Goal: Transaction & Acquisition: Book appointment/travel/reservation

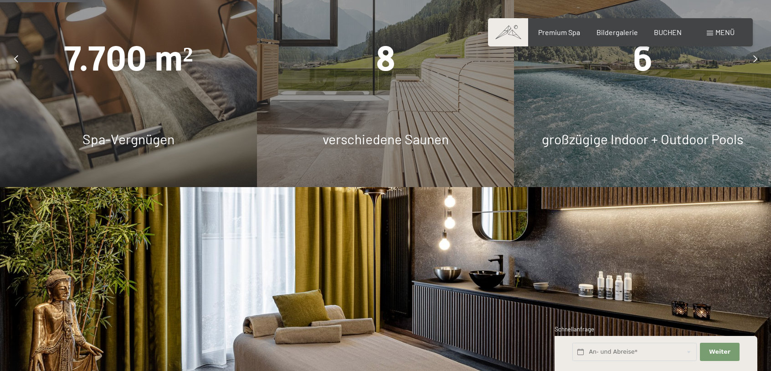
scroll to position [724, 0]
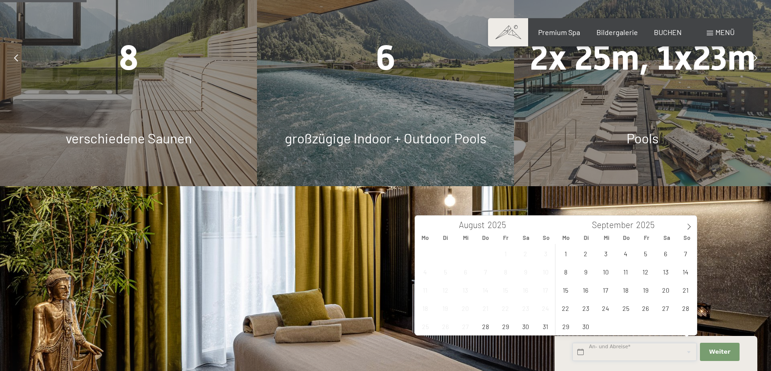
click at [609, 349] on input "text" at bounding box center [634, 352] width 124 height 19
click at [689, 228] on icon at bounding box center [688, 227] width 6 height 6
click at [429, 327] on span "29" at bounding box center [425, 326] width 18 height 18
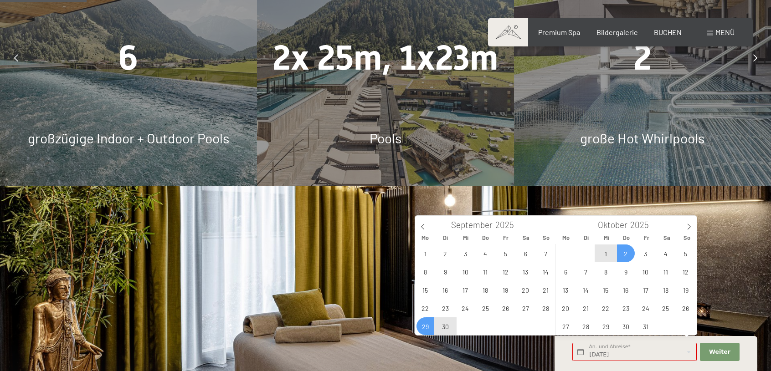
click at [628, 255] on span "2" at bounding box center [626, 254] width 18 height 18
type input "Mo. 29.09.2025 - Do. 02.10.2025"
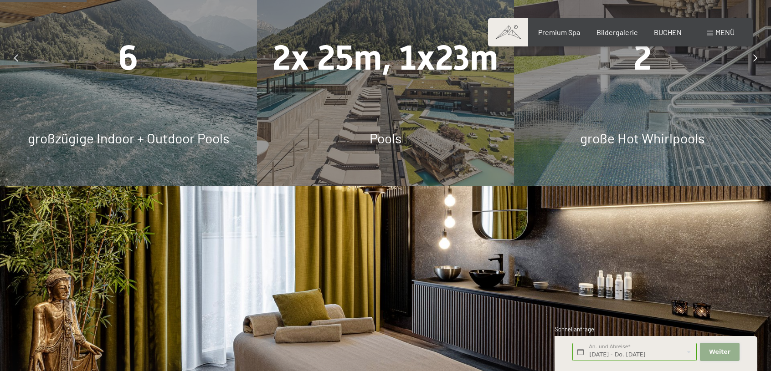
click at [733, 353] on button "Weiter Adressfelder ausblenden" at bounding box center [718, 352] width 39 height 19
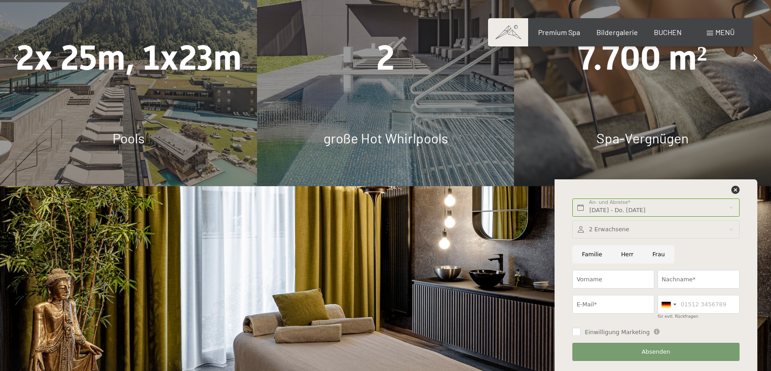
click at [592, 255] on input "Familie" at bounding box center [591, 254] width 39 height 19
radio input "true"
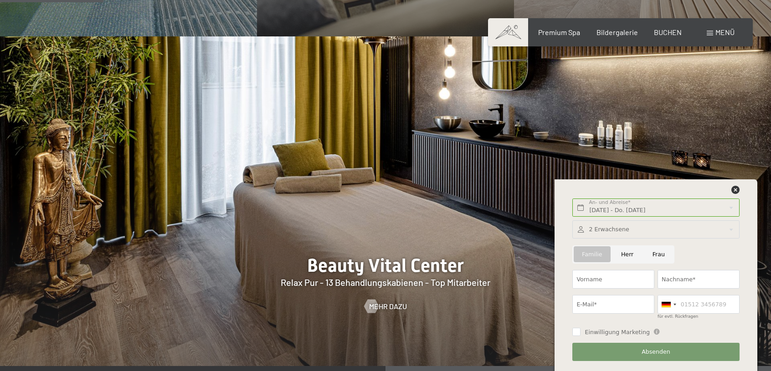
scroll to position [874, 0]
click at [556, 27] on span "Premium Spa" at bounding box center [559, 30] width 42 height 9
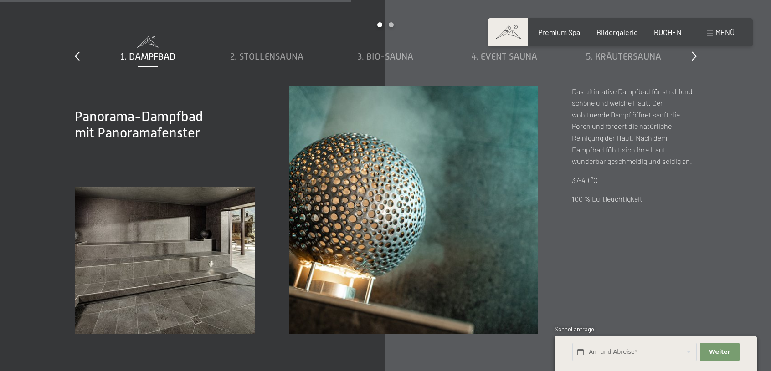
scroll to position [2940, 0]
click at [676, 33] on span "BUCHEN" at bounding box center [667, 30] width 28 height 9
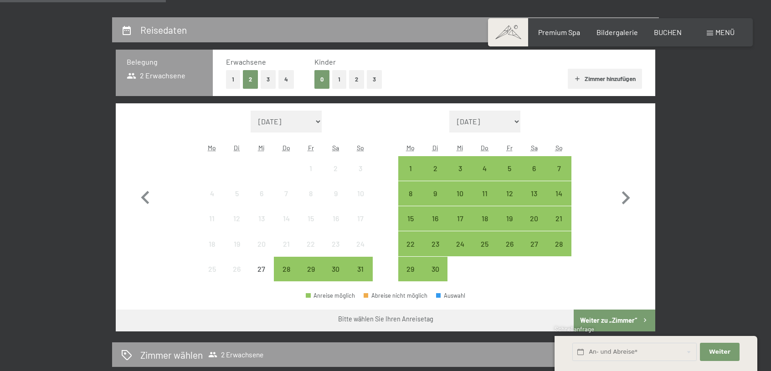
scroll to position [200, 0]
click at [414, 265] on div "29" at bounding box center [410, 276] width 23 height 23
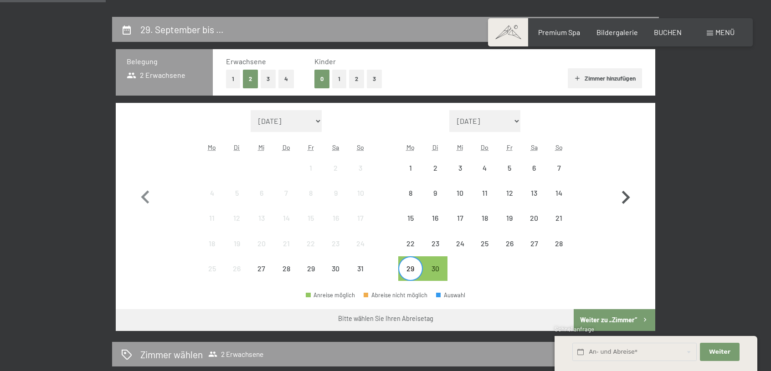
click at [627, 193] on icon "button" at bounding box center [625, 197] width 26 height 26
select select "[DATE]"
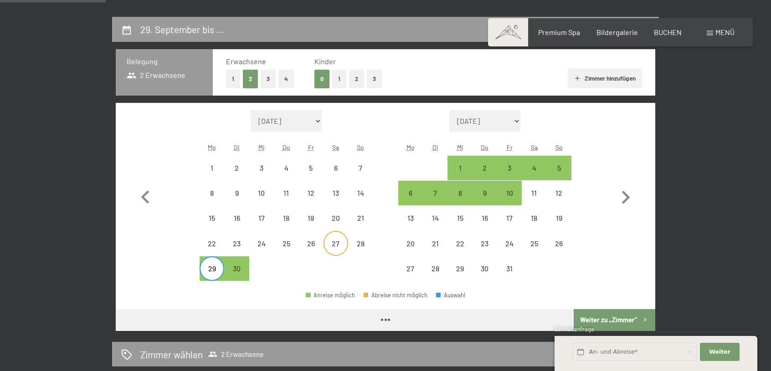
select select "[DATE]"
click at [337, 82] on button "1" at bounding box center [339, 79] width 14 height 19
select select "[DATE]"
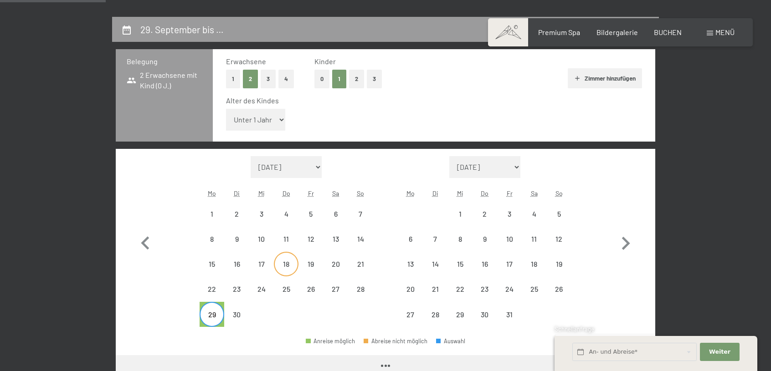
select select "[DATE]"
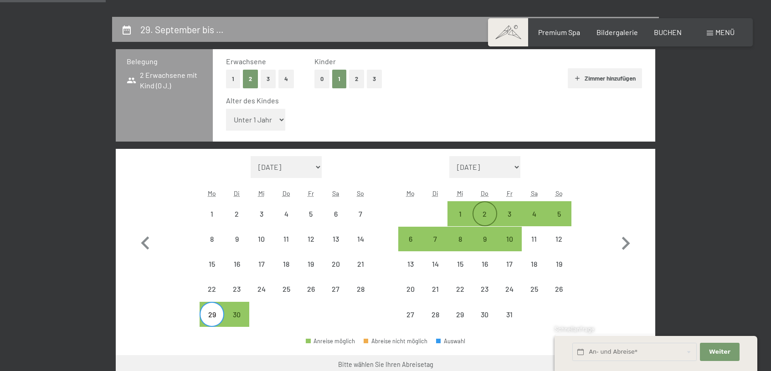
click at [492, 209] on div "2" at bounding box center [484, 213] width 23 height 23
select select "[DATE]"
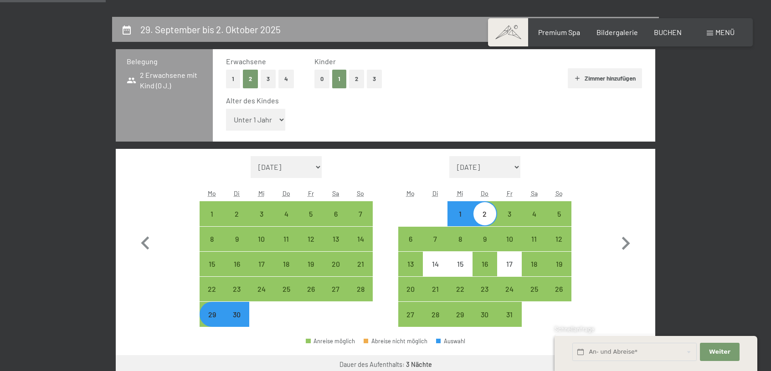
click at [209, 317] on div "29" at bounding box center [211, 322] width 23 height 23
select select "[DATE]"
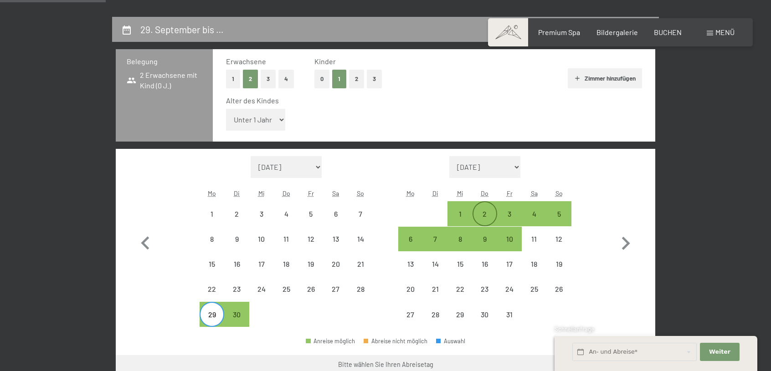
click at [485, 204] on div "2" at bounding box center [484, 213] width 23 height 23
select select "[DATE]"
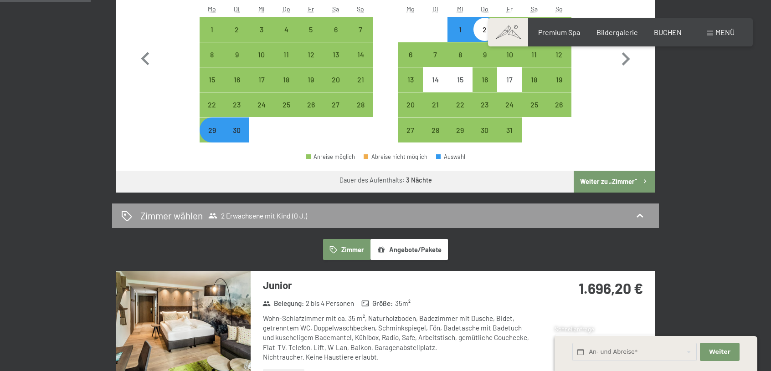
scroll to position [354, 0]
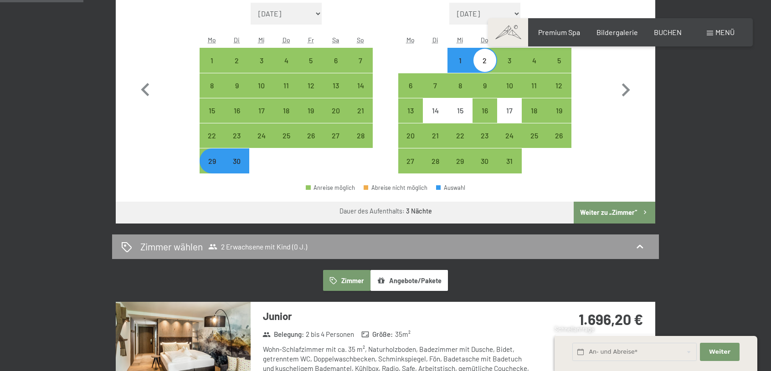
click at [628, 205] on button "Weiter zu „Zimmer“" at bounding box center [614, 213] width 82 height 22
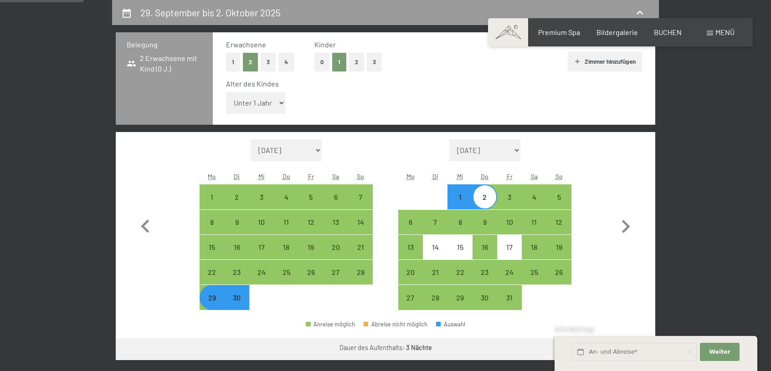
select select "[DATE]"
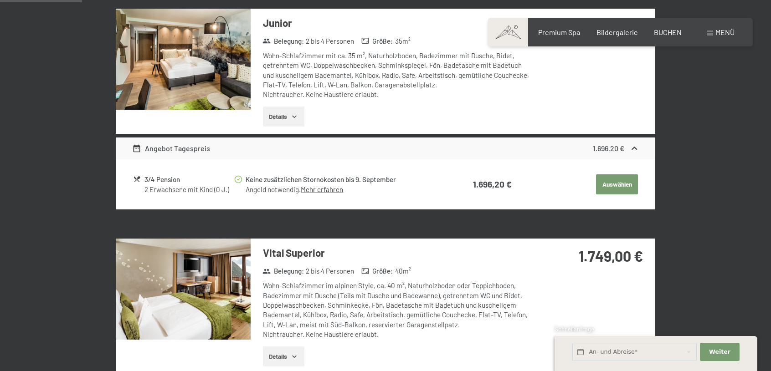
scroll to position [0, 0]
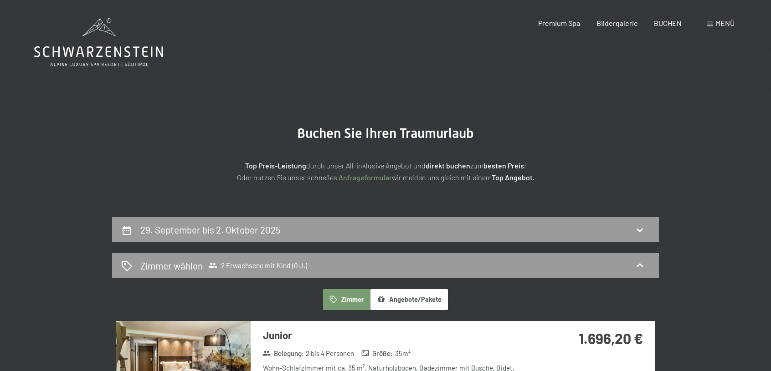
click at [106, 41] on icon at bounding box center [98, 42] width 129 height 49
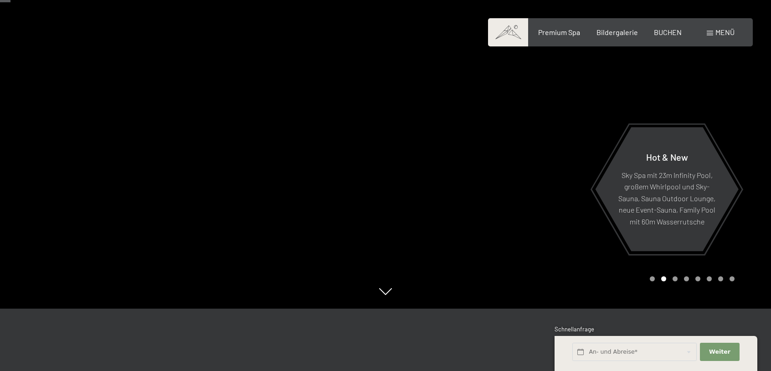
scroll to position [62, 0]
click at [653, 32] on div "Premium Spa Bildergalerie BUCHEN" at bounding box center [601, 32] width 191 height 10
click at [662, 32] on span "BUCHEN" at bounding box center [667, 30] width 28 height 9
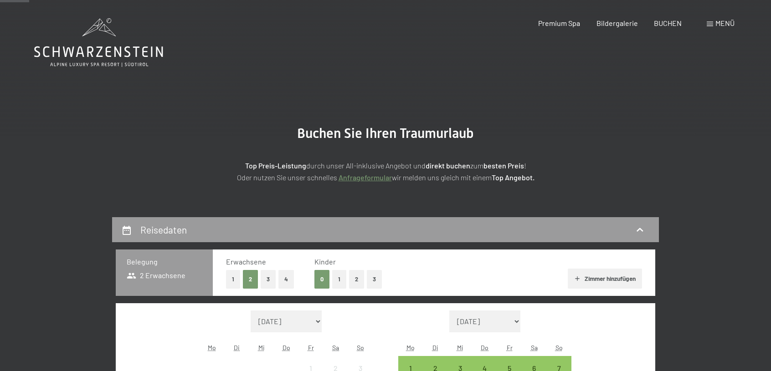
scroll to position [118, 0]
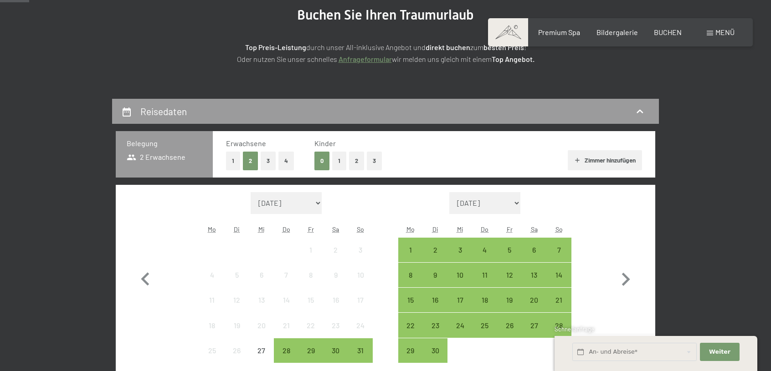
click at [342, 163] on button "1" at bounding box center [339, 161] width 14 height 19
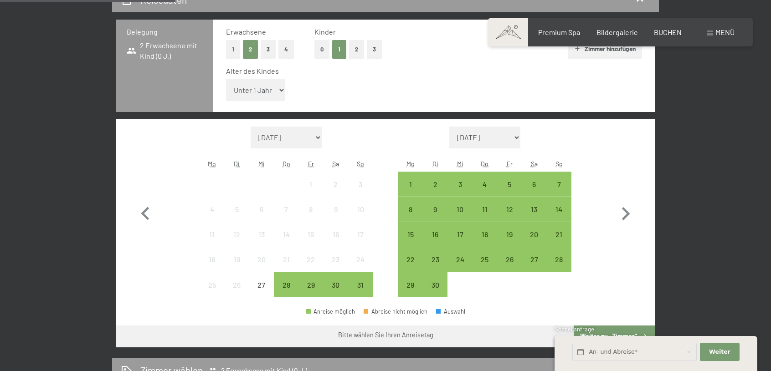
scroll to position [232, 0]
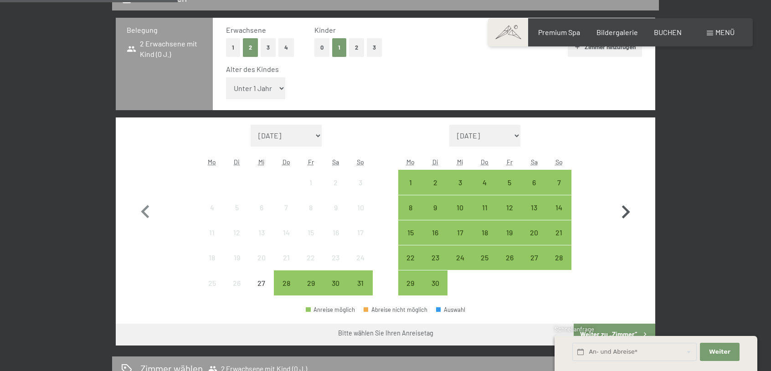
click at [622, 219] on icon "button" at bounding box center [625, 212] width 26 height 26
select select "[DATE]"
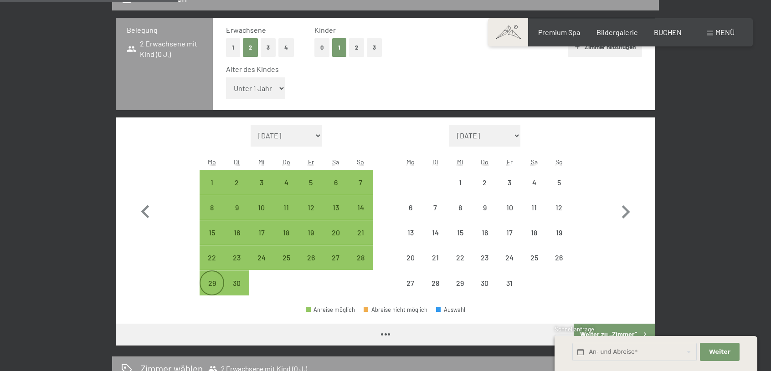
select select "[DATE]"
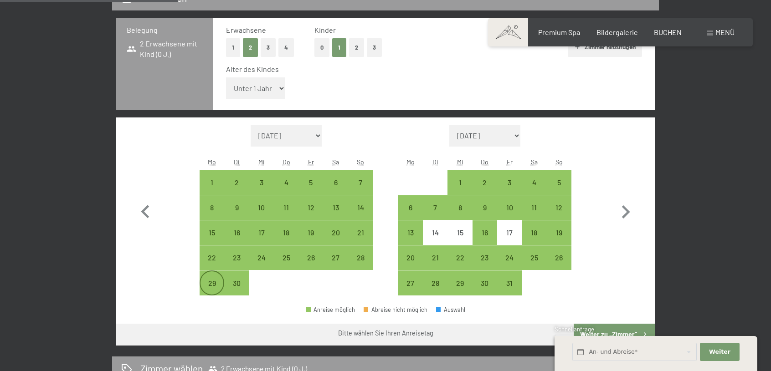
click at [219, 283] on div "29" at bounding box center [211, 291] width 23 height 23
select select "[DATE]"
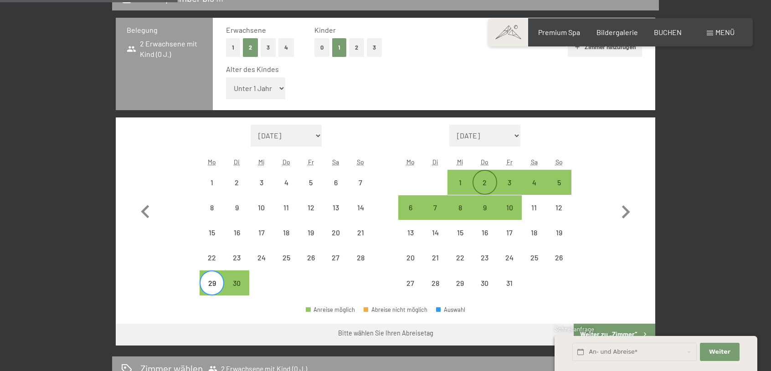
click at [491, 177] on div "2" at bounding box center [484, 182] width 23 height 23
select select "[DATE]"
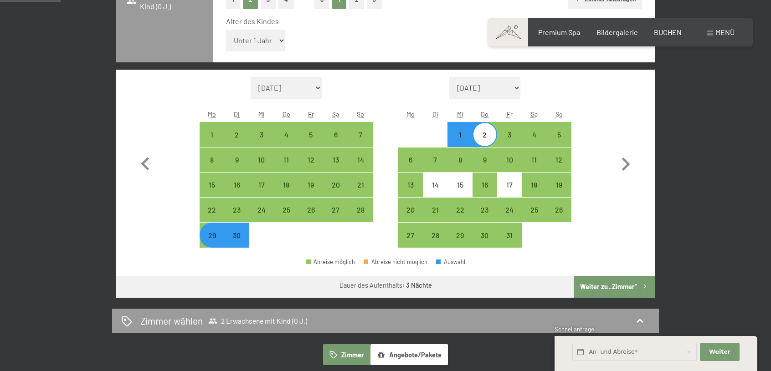
scroll to position [280, 0]
click at [615, 283] on button "Weiter zu „Zimmer“" at bounding box center [614, 287] width 82 height 22
select select "[DATE]"
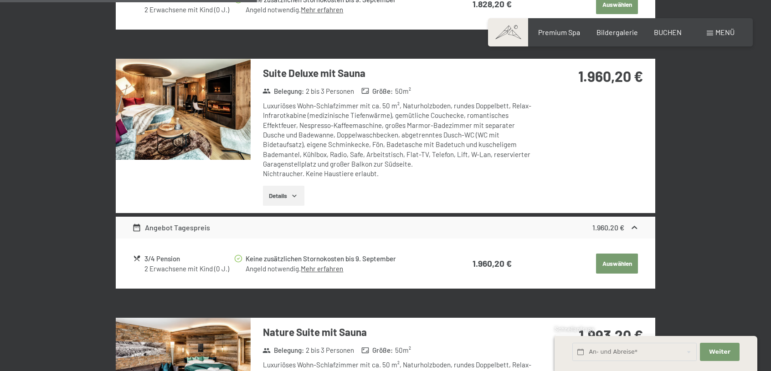
scroll to position [953, 0]
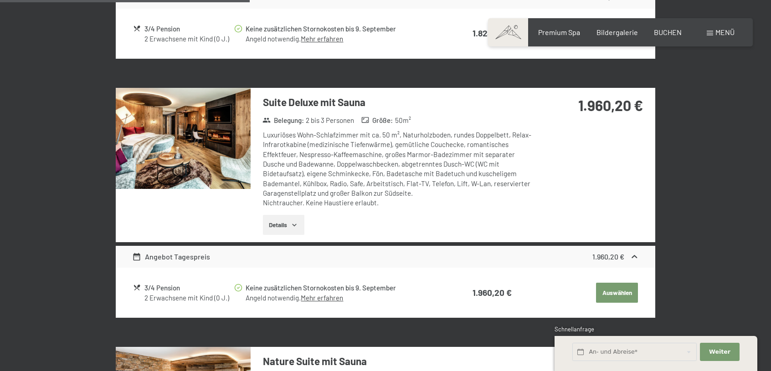
click at [235, 131] on img at bounding box center [183, 138] width 135 height 101
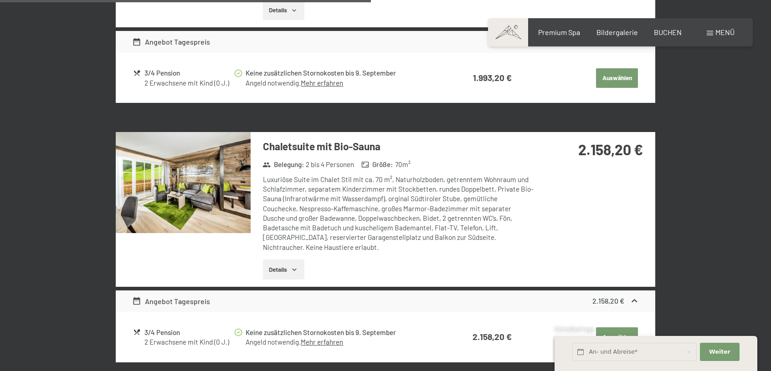
scroll to position [1431, 0]
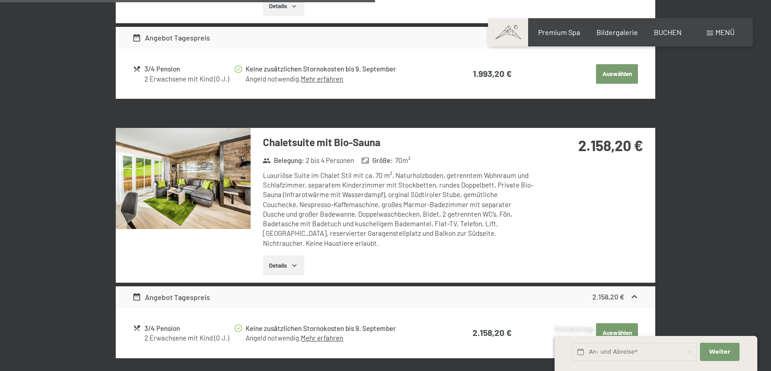
click at [218, 179] on img at bounding box center [183, 178] width 135 height 101
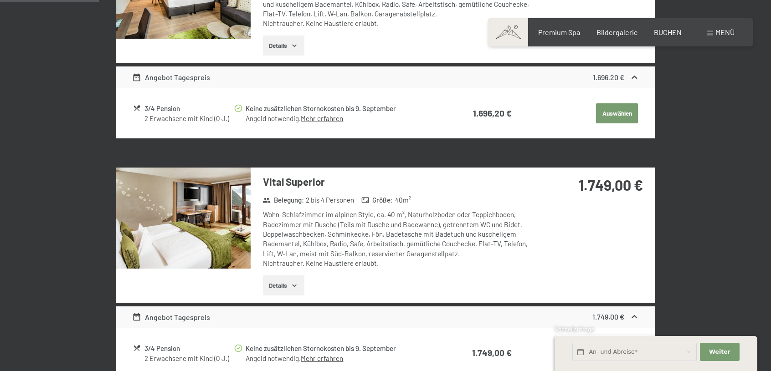
scroll to position [392, 0]
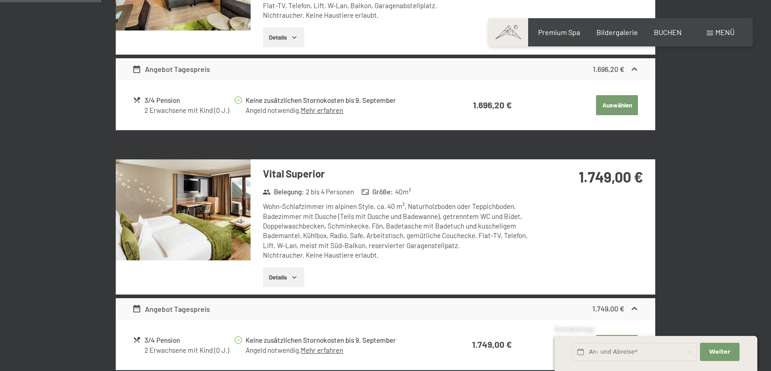
click at [286, 282] on button "Details" at bounding box center [283, 277] width 41 height 20
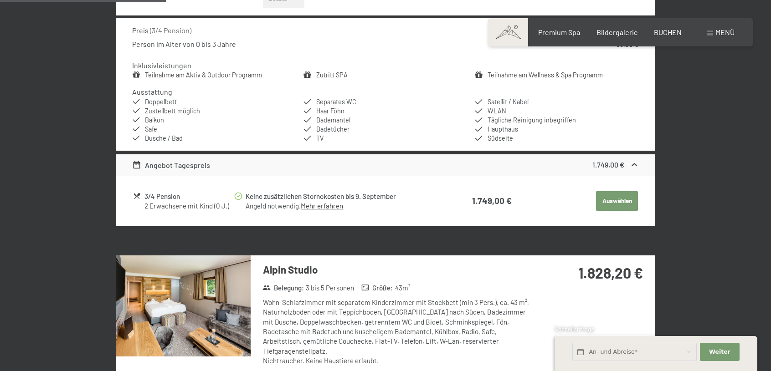
scroll to position [672, 0]
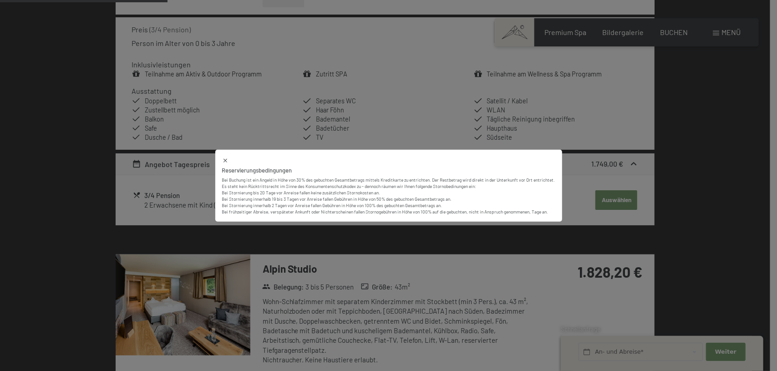
click at [334, 232] on div "Reservierungsbedingungen Bei Buchung ist ein Angeld in Höhe von 30% des gebucht…" at bounding box center [388, 185] width 777 height 371
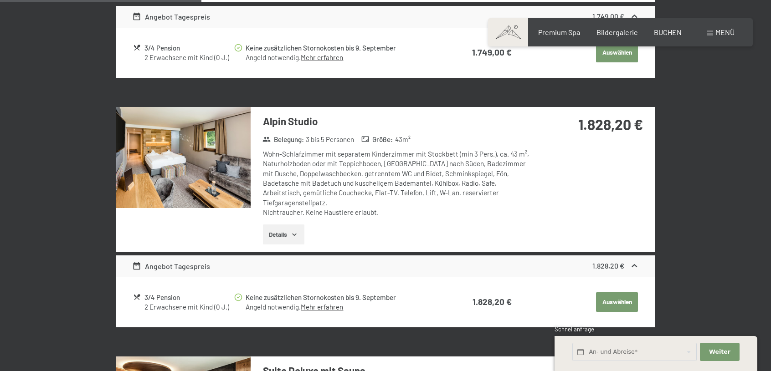
scroll to position [820, 0]
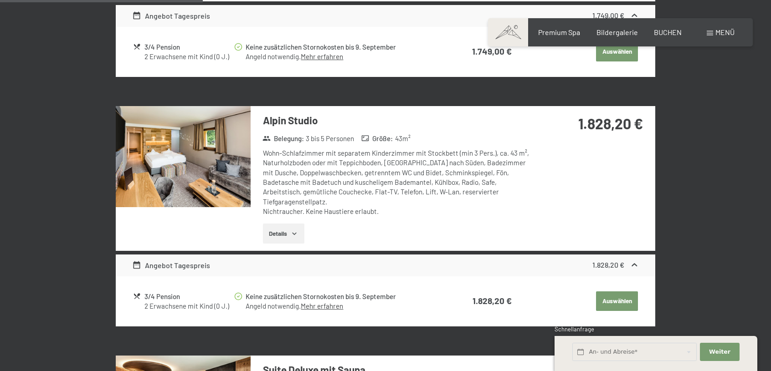
click at [282, 224] on button "Details" at bounding box center [283, 234] width 41 height 20
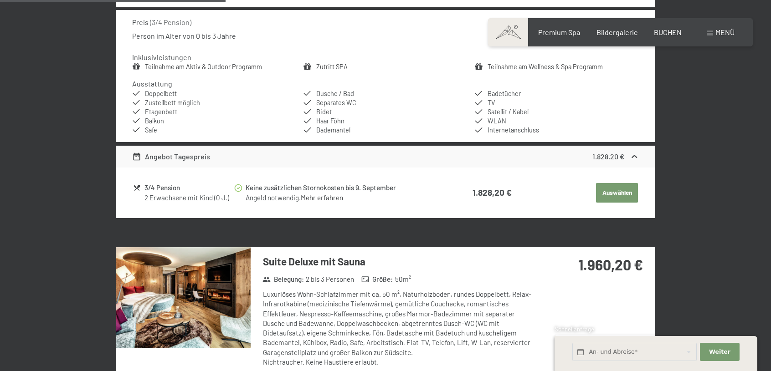
scroll to position [1064, 0]
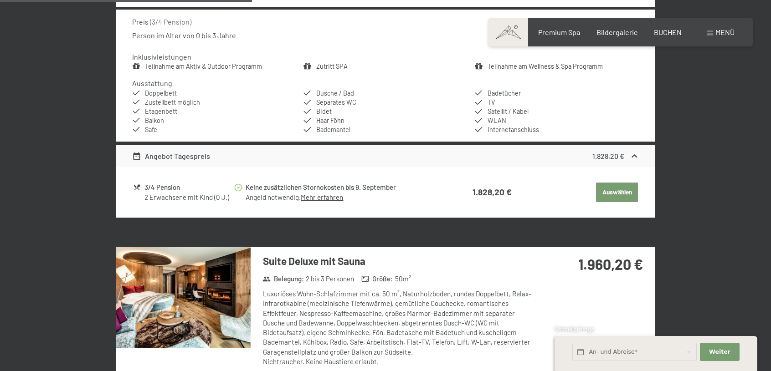
drag, startPoint x: 154, startPoint y: 176, endPoint x: 124, endPoint y: 170, distance: 30.3
click at [124, 170] on div "3/4 Pension 2 Erwachsene mit Kind (0 J.) Keine zusätzlichen Stornokosten bis 9.…" at bounding box center [385, 192] width 539 height 50
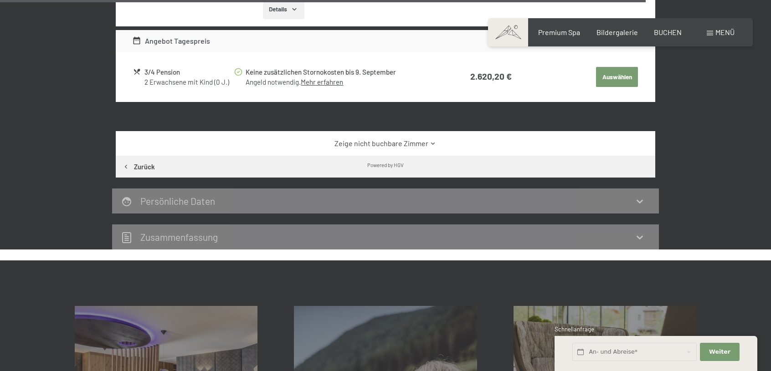
scroll to position [2726, 0]
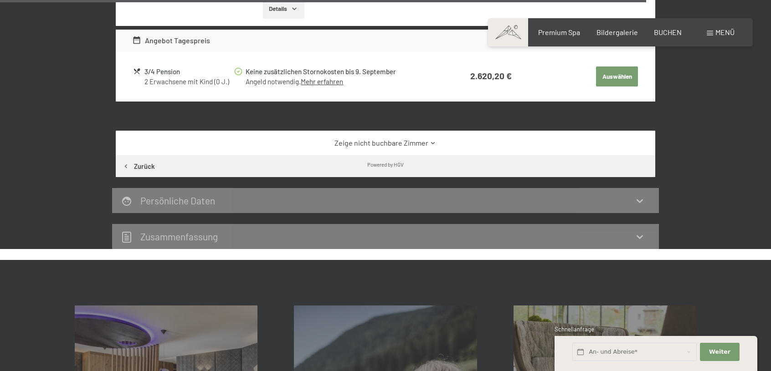
click at [178, 224] on div "Zusammen­fassung" at bounding box center [385, 236] width 546 height 25
click at [638, 231] on icon at bounding box center [639, 236] width 11 height 11
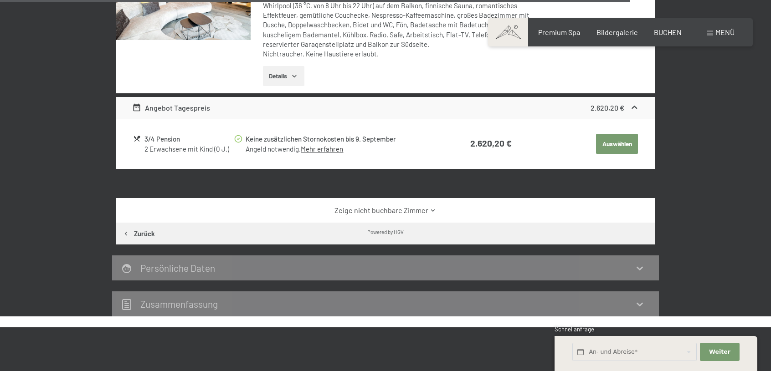
scroll to position [2658, 0]
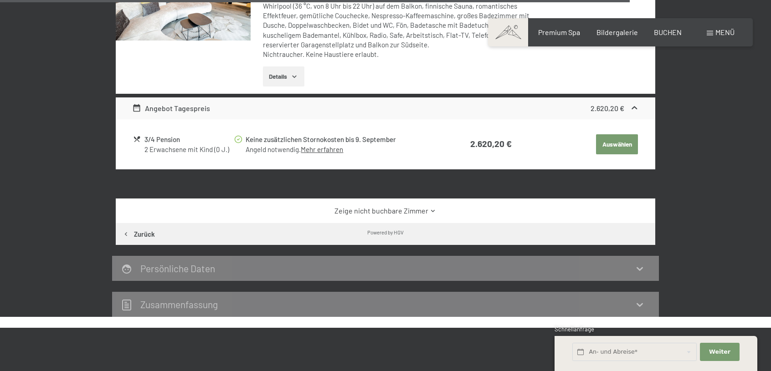
click at [437, 206] on link "Zeige nicht buchbare Zimmer" at bounding box center [385, 211] width 507 height 10
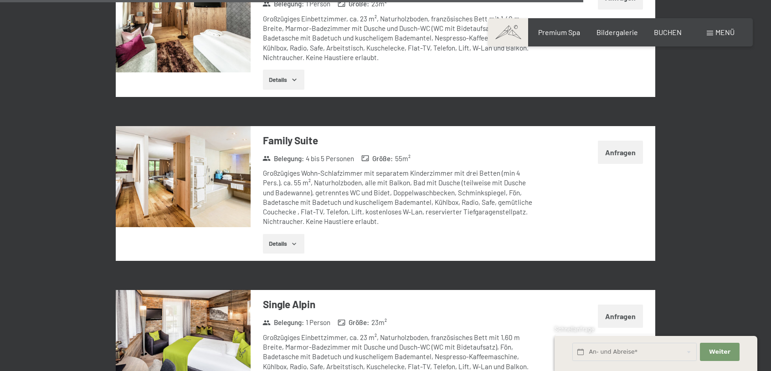
scroll to position [2924, 0]
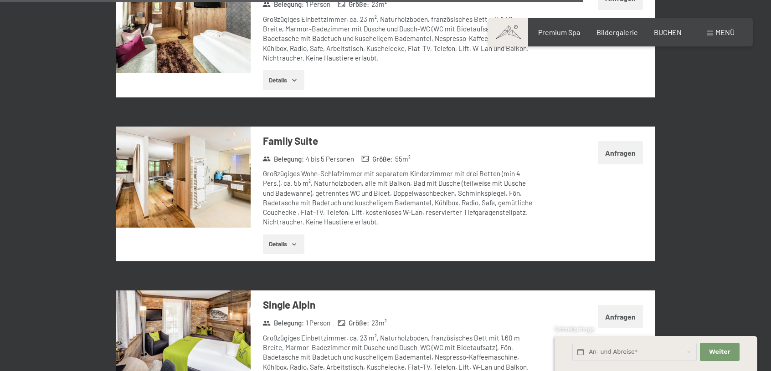
click at [284, 235] on button "Details" at bounding box center [283, 245] width 41 height 20
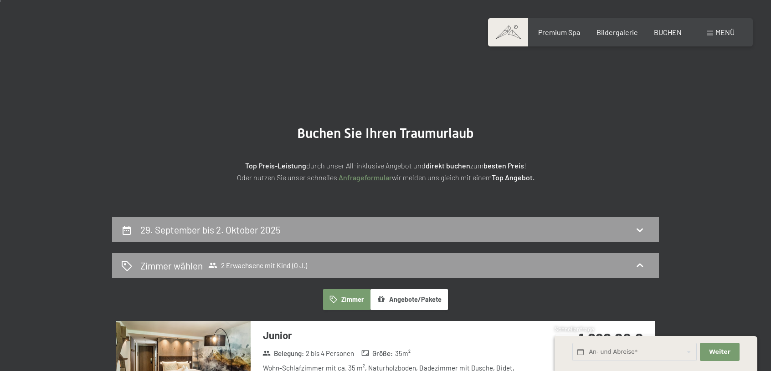
scroll to position [137, 0]
